Goal: Task Accomplishment & Management: Manage account settings

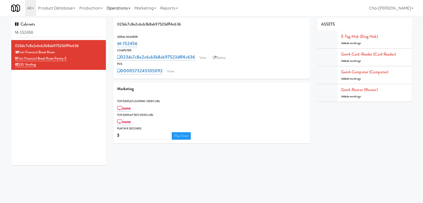
click at [111, 6] on link "Operations" at bounding box center [119, 8] width 28 height 16
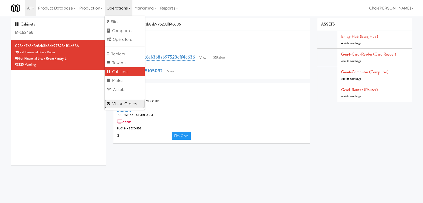
click at [121, 101] on link "Vision Orders" at bounding box center [125, 103] width 40 height 9
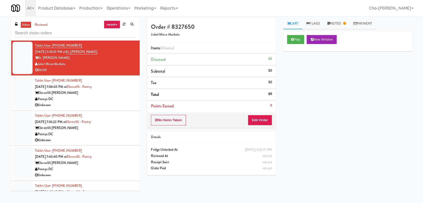
click at [112, 56] on div "St. [PERSON_NAME]" at bounding box center [85, 58] width 101 height 6
click at [293, 41] on icon at bounding box center [292, 39] width 3 height 3
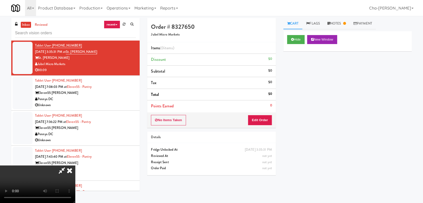
click at [75, 166] on icon at bounding box center [69, 171] width 11 height 10
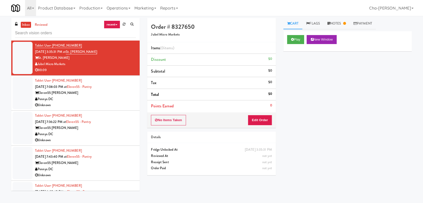
click at [371, 46] on div "Play New Window" at bounding box center [348, 41] width 129 height 20
click at [344, 25] on link "Notes" at bounding box center [337, 23] width 26 height 11
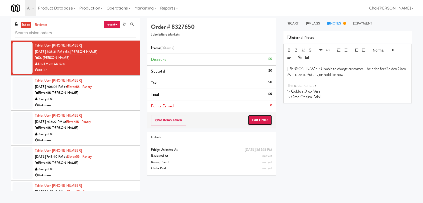
click at [260, 120] on button "Edit Order" at bounding box center [260, 120] width 24 height 11
click at [164, 119] on button "Cancel Edit" at bounding box center [164, 120] width 26 height 11
click at [173, 121] on button "No Items Taken" at bounding box center [168, 120] width 35 height 11
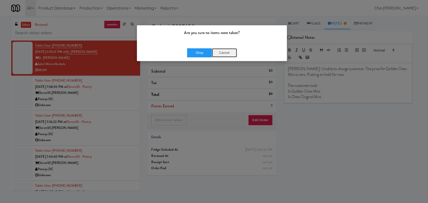
click at [225, 51] on button "Cancel" at bounding box center [224, 52] width 25 height 9
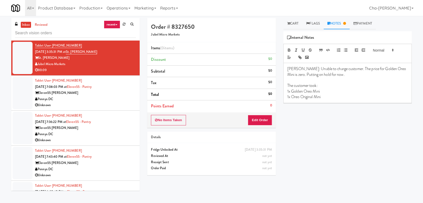
click at [280, 8] on div "All 325 Vending [URL][DOMAIN_NAME] 901 Smrt Mrkt [URL][DOMAIN_NAME] 9518002 [GE…" at bounding box center [211, 8] width 401 height 16
click at [39, 23] on link "reviewed" at bounding box center [42, 25] width 16 height 6
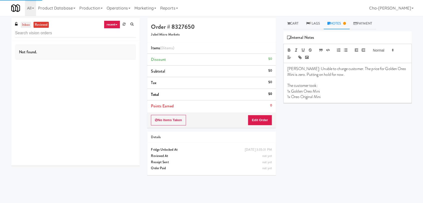
click at [28, 26] on link "inbox" at bounding box center [26, 25] width 10 height 6
